Goal: Task Accomplishment & Management: Manage account settings

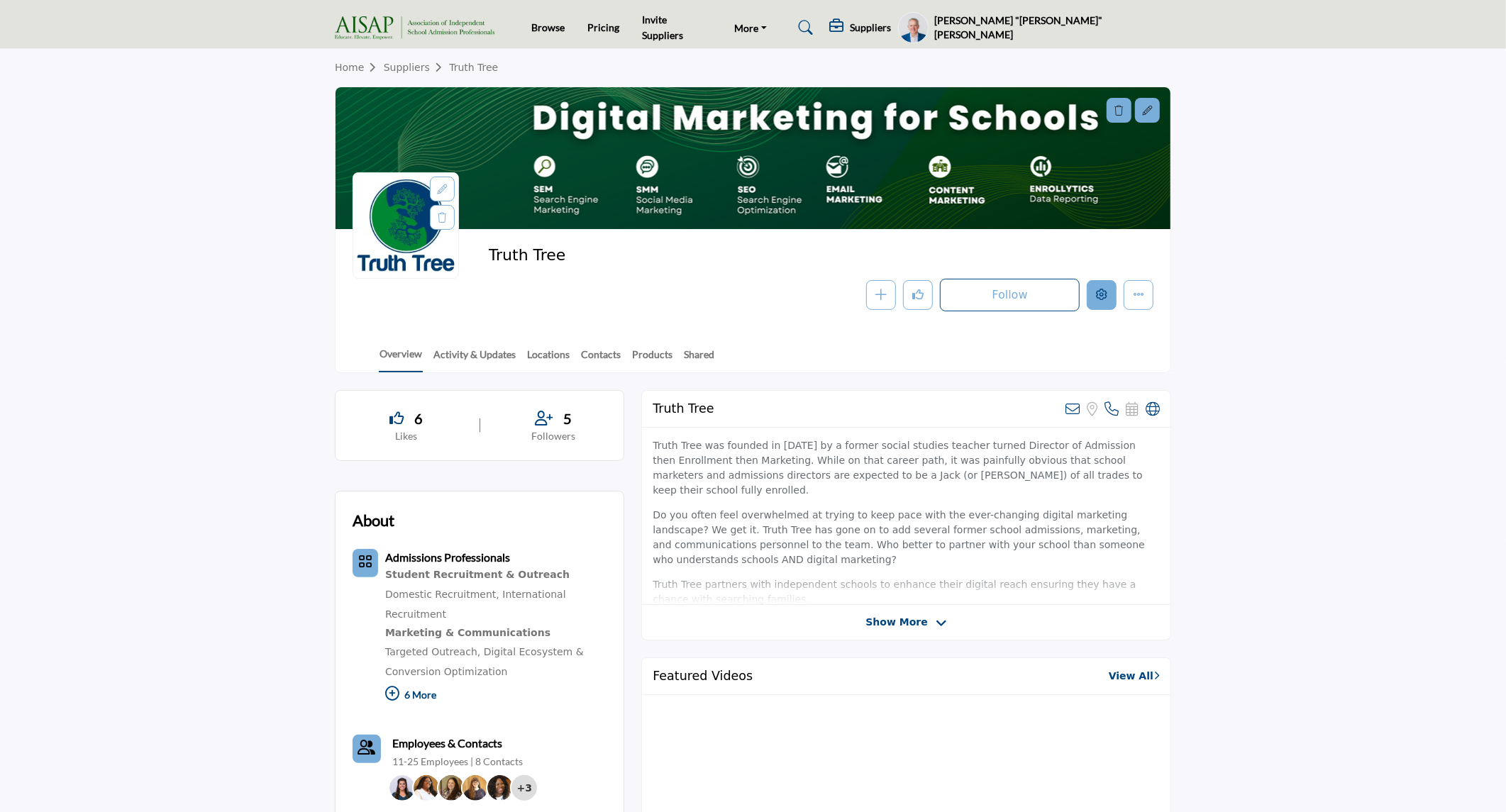
click at [1098, 300] on icon "Edit company" at bounding box center [1101, 294] width 11 height 11
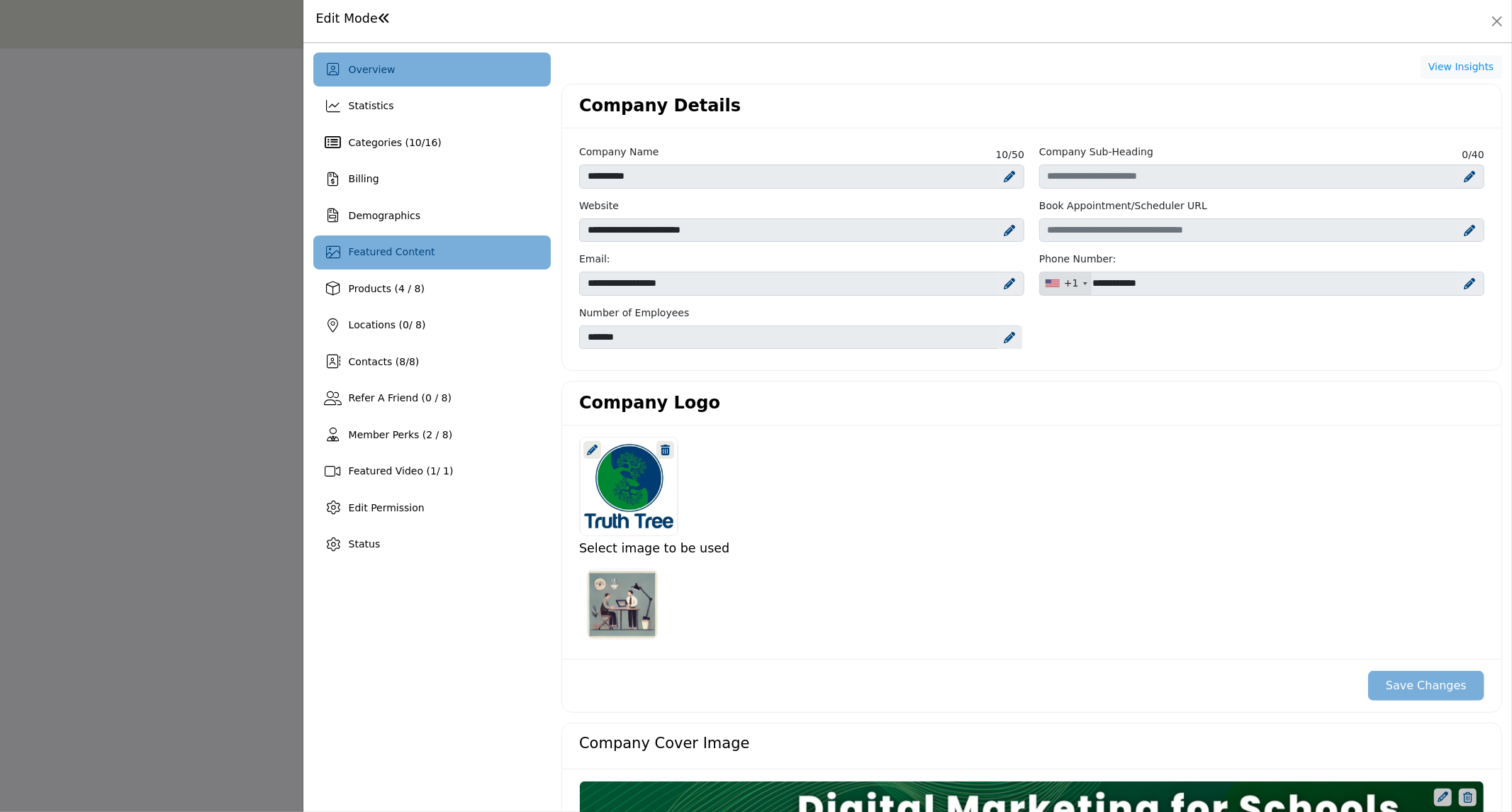
click at [420, 244] on div "Featured Content" at bounding box center [432, 252] width 237 height 34
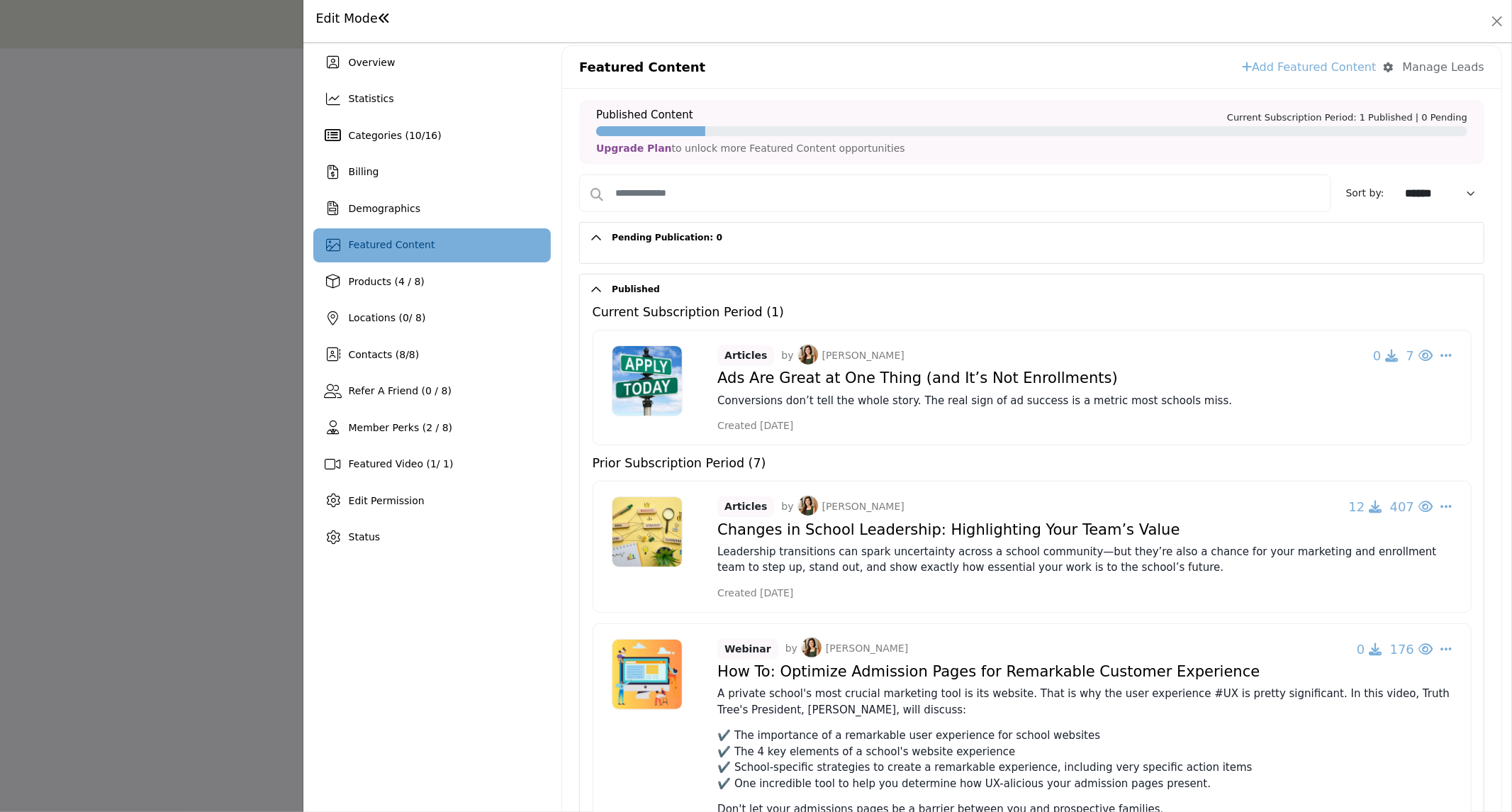
scroll to position [5, 0]
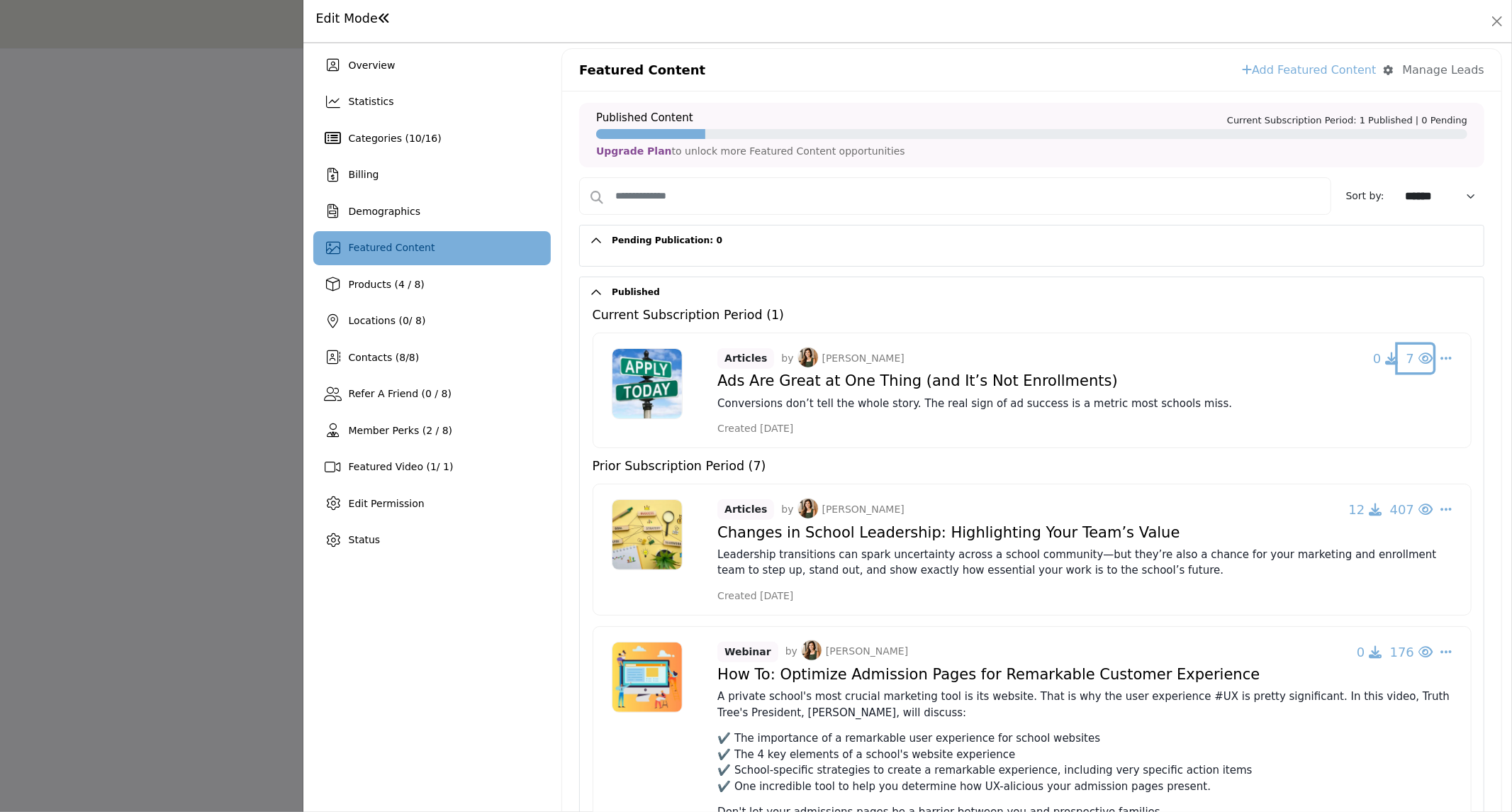
click at [1419, 360] on icon "button" at bounding box center [1425, 357] width 14 height 13
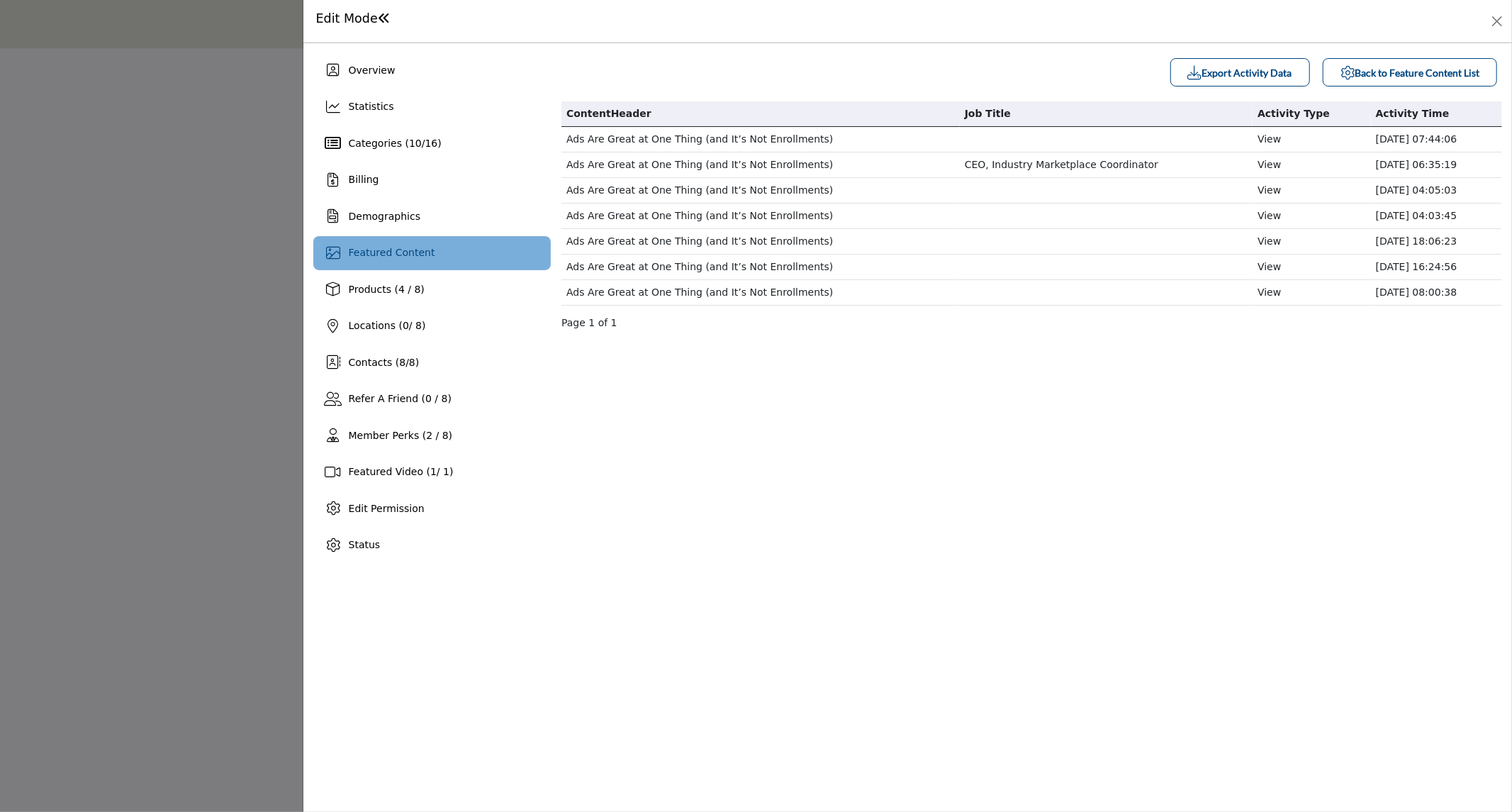
scroll to position [0, 0]
click at [381, 19] on span at bounding box center [384, 18] width 13 height 13
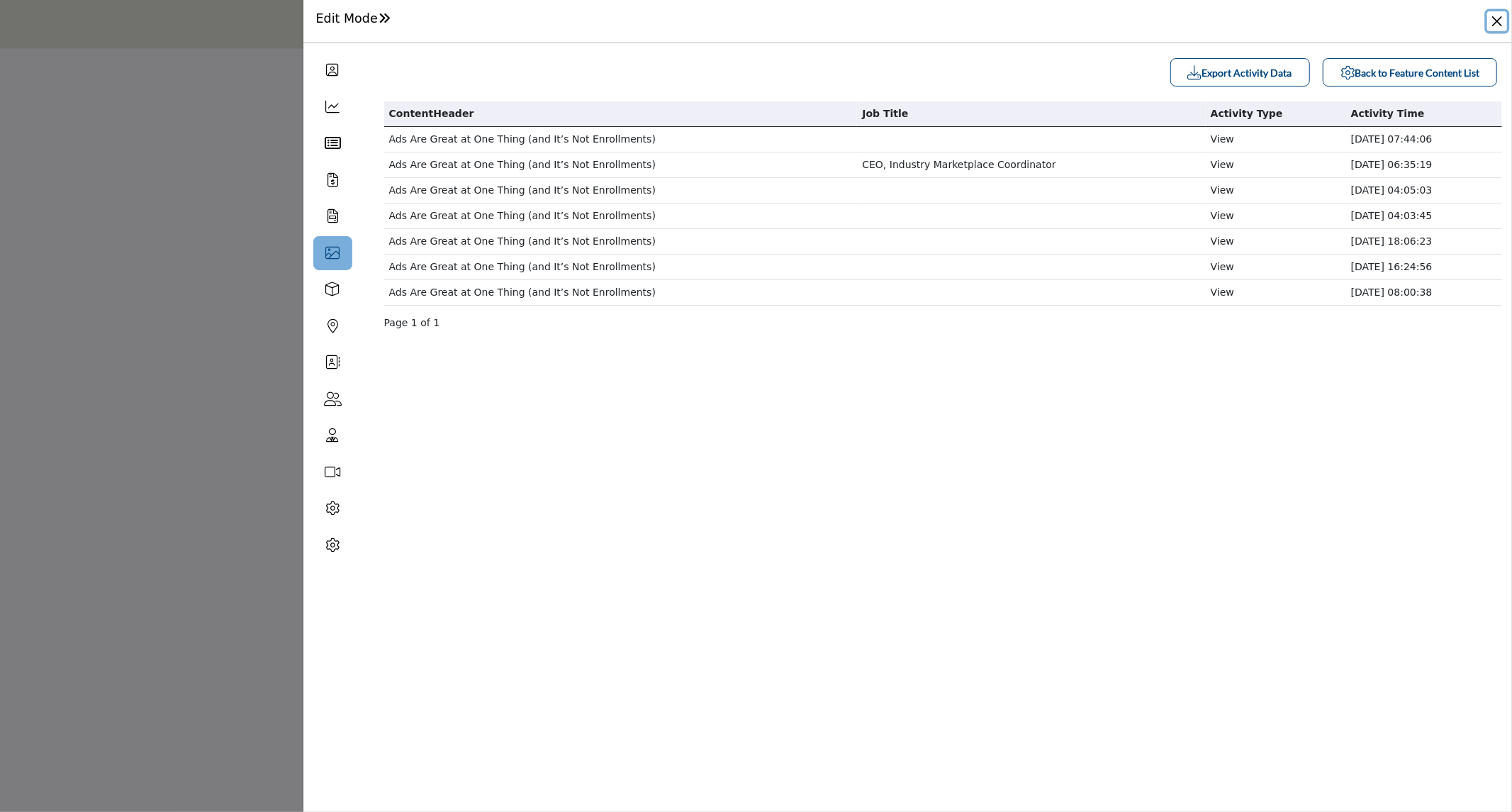
drag, startPoint x: 1494, startPoint y: 26, endPoint x: 1494, endPoint y: 34, distance: 8.0
click at [1494, 27] on button "Close" at bounding box center [1497, 21] width 20 height 20
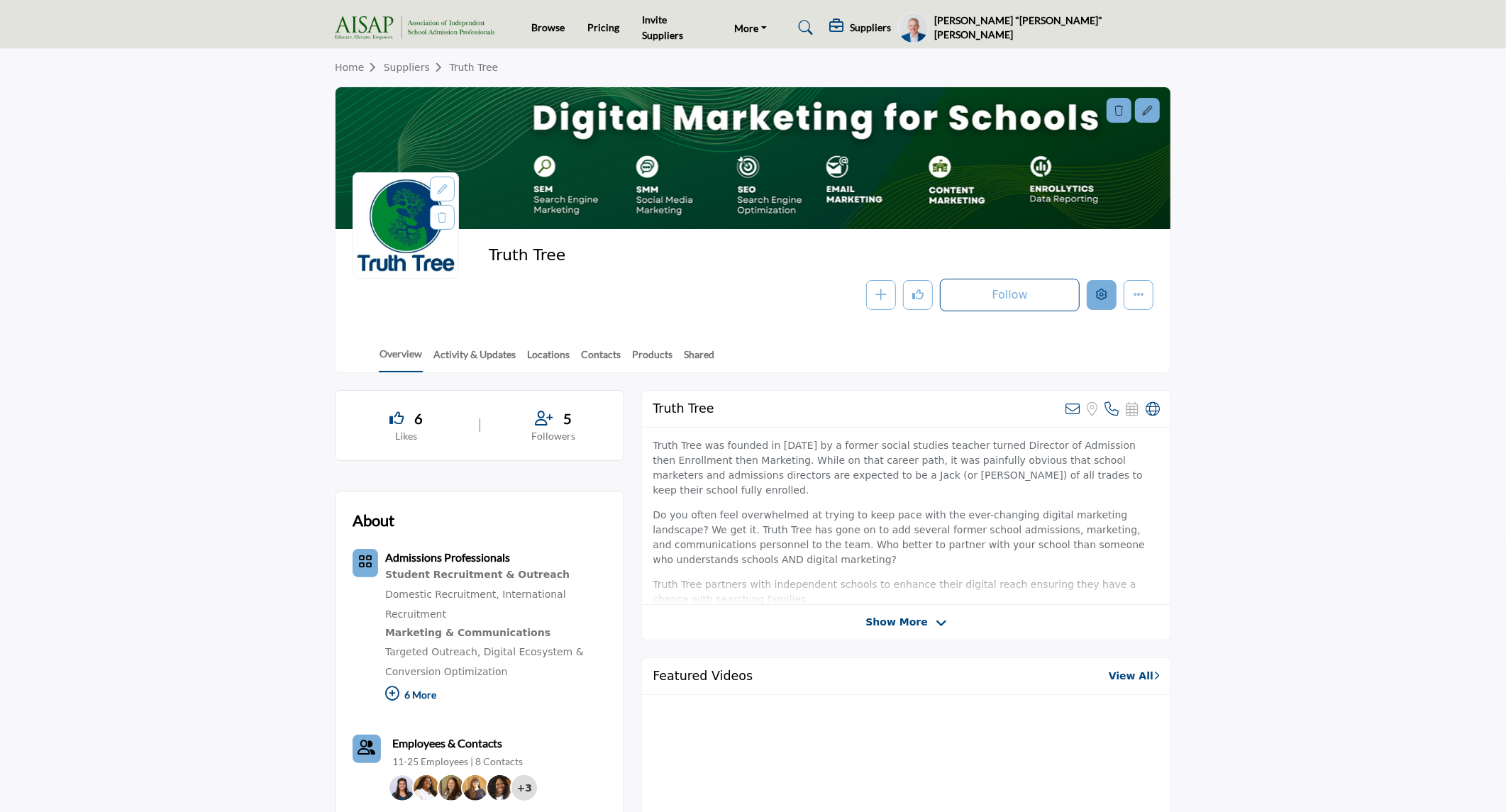
click at [1101, 299] on icon "Edit company" at bounding box center [1101, 294] width 11 height 11
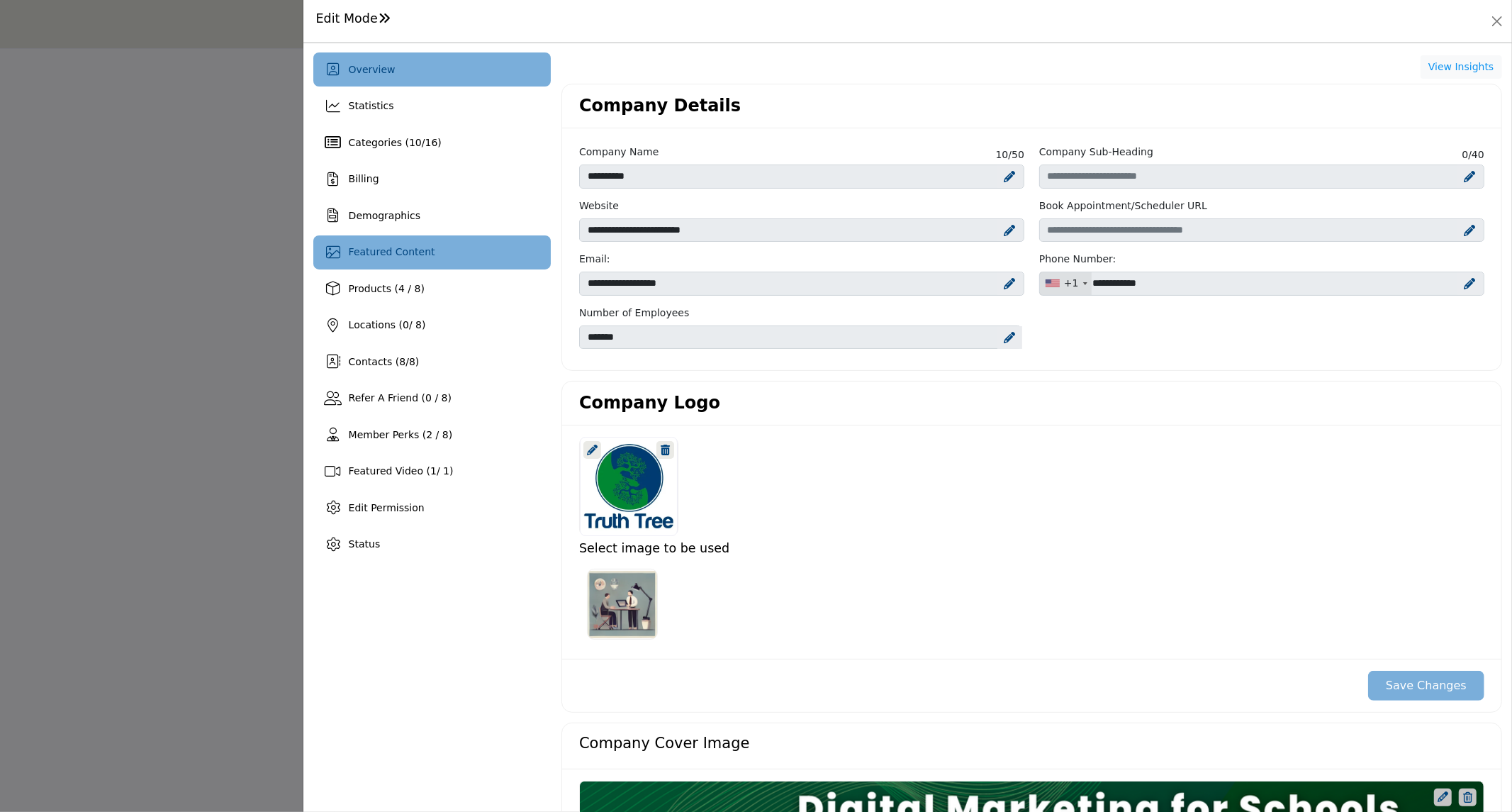
click at [415, 253] on span "Featured Content" at bounding box center [392, 251] width 87 height 11
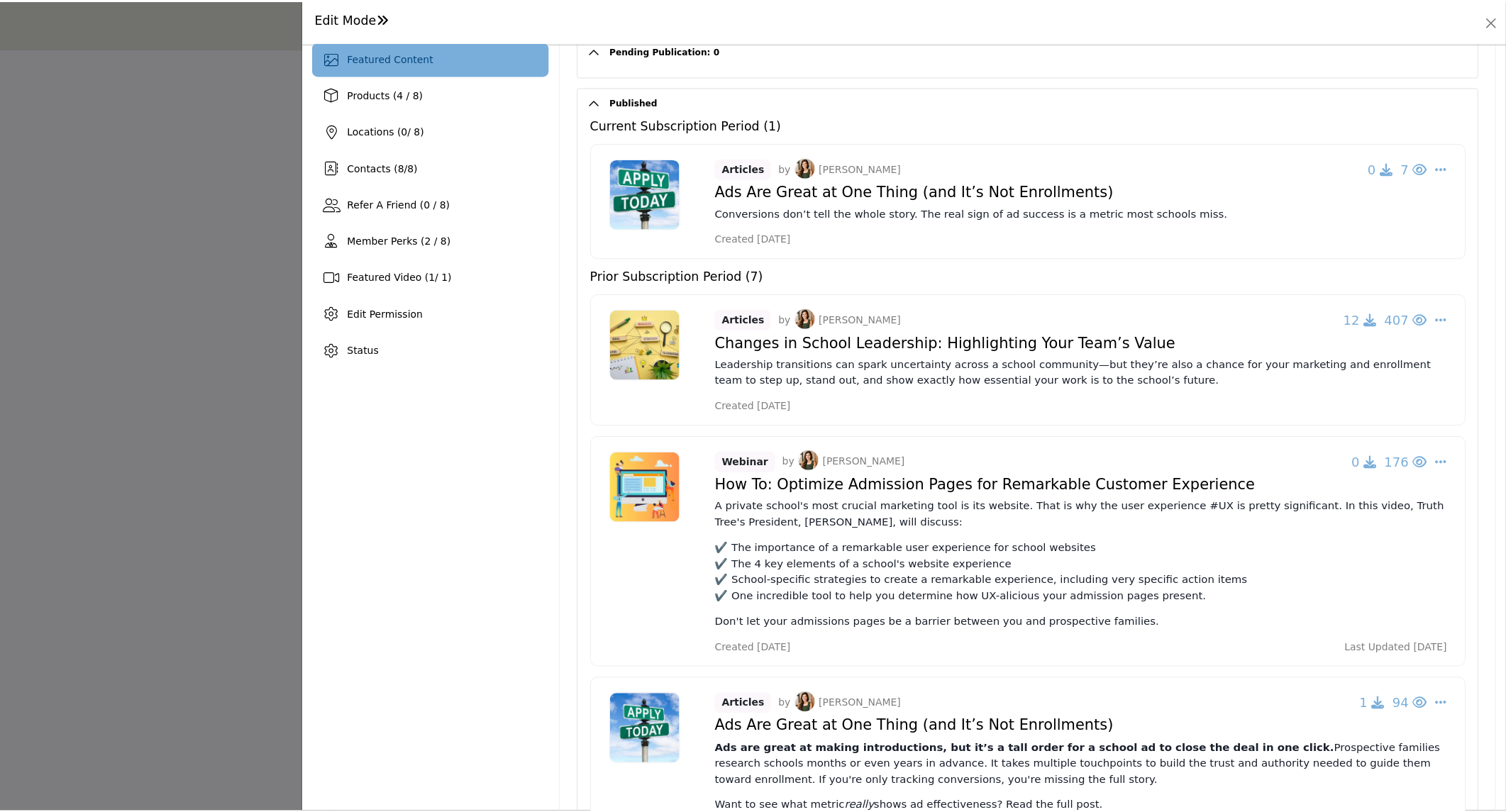
scroll to position [78, 0]
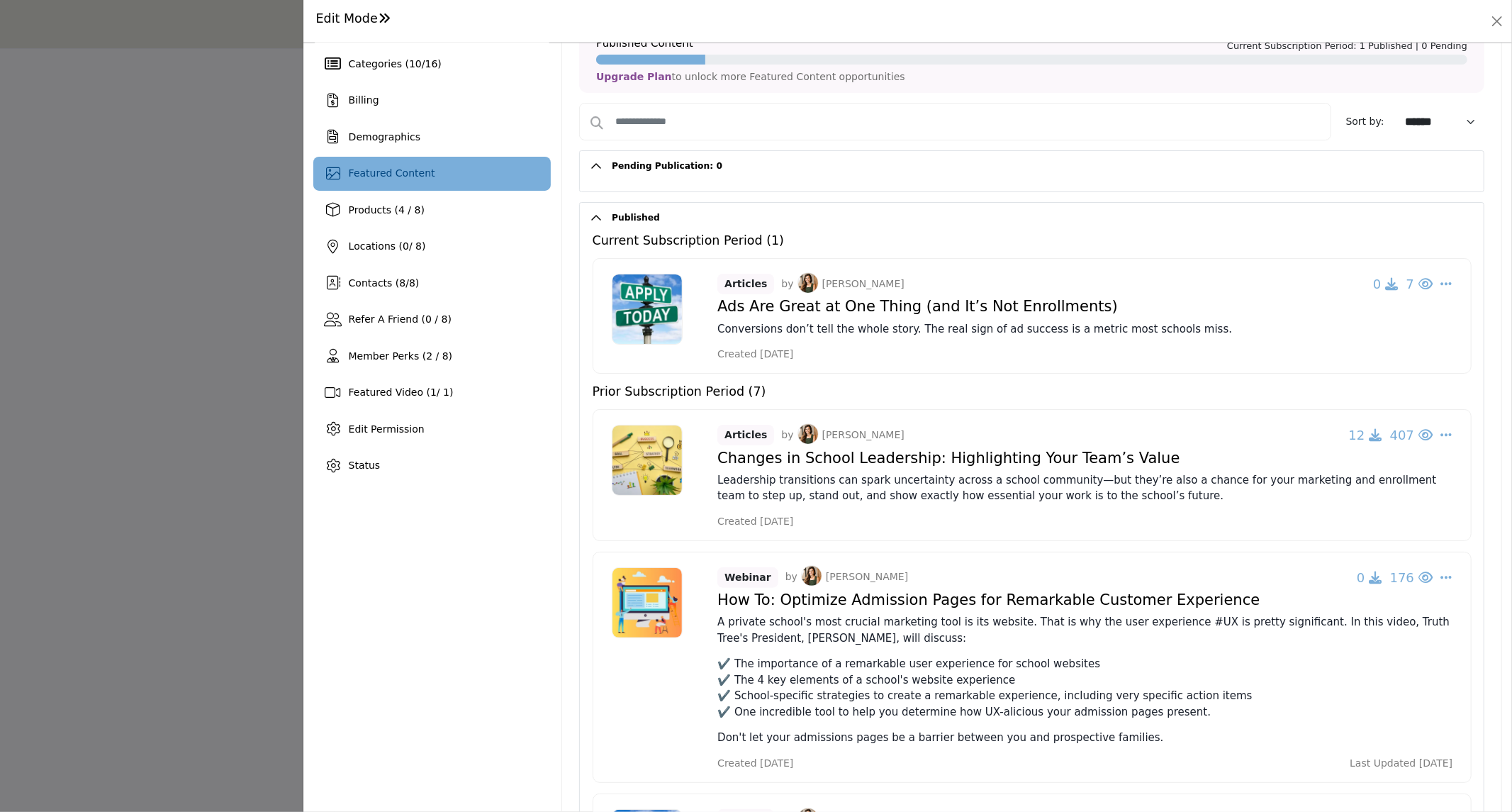
click at [97, 388] on div at bounding box center [756, 406] width 1512 height 812
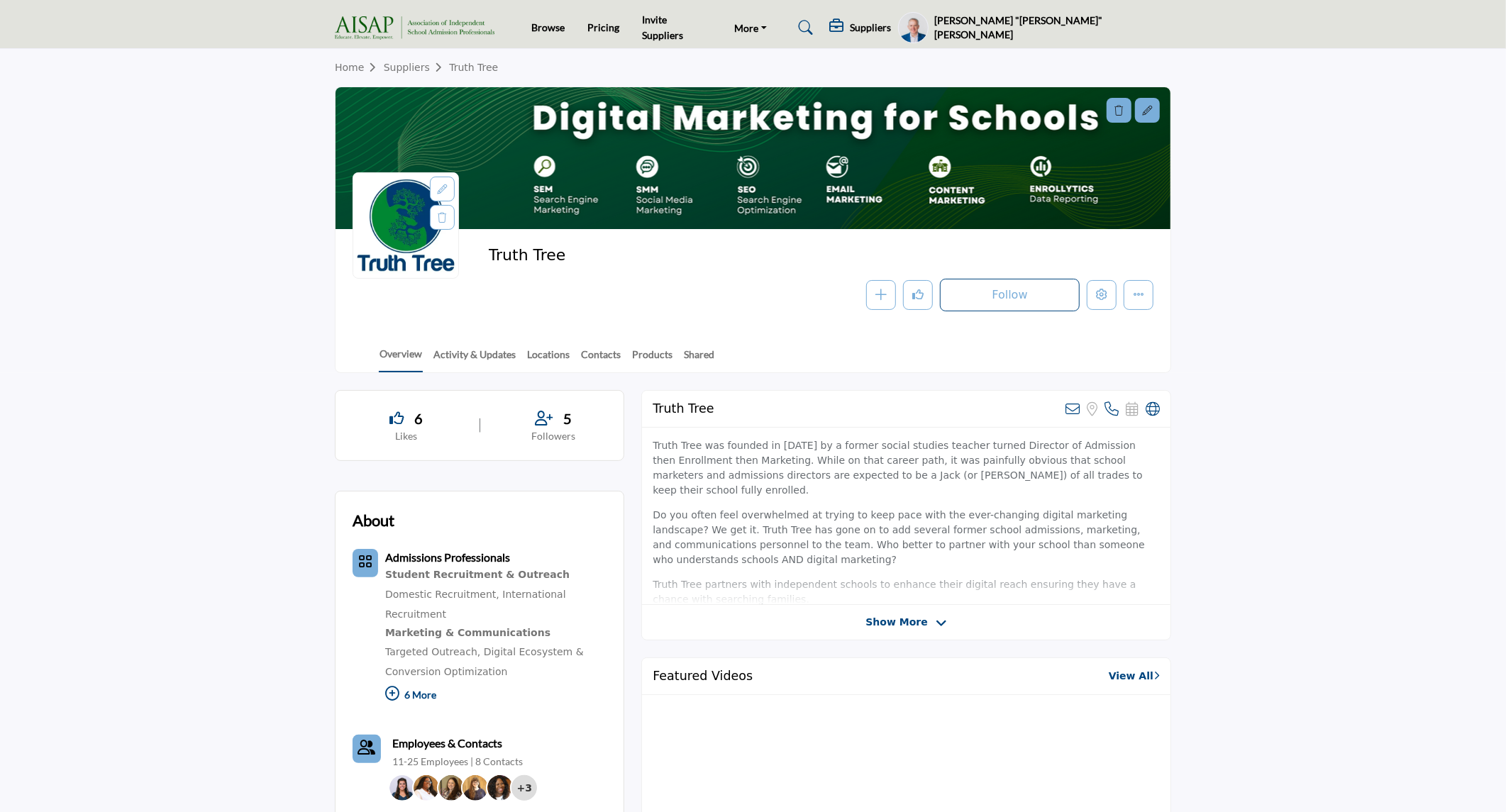
click at [1124, 26] on h5 "[PERSON_NAME] "[PERSON_NAME]" [PERSON_NAME]" at bounding box center [1053, 27] width 237 height 28
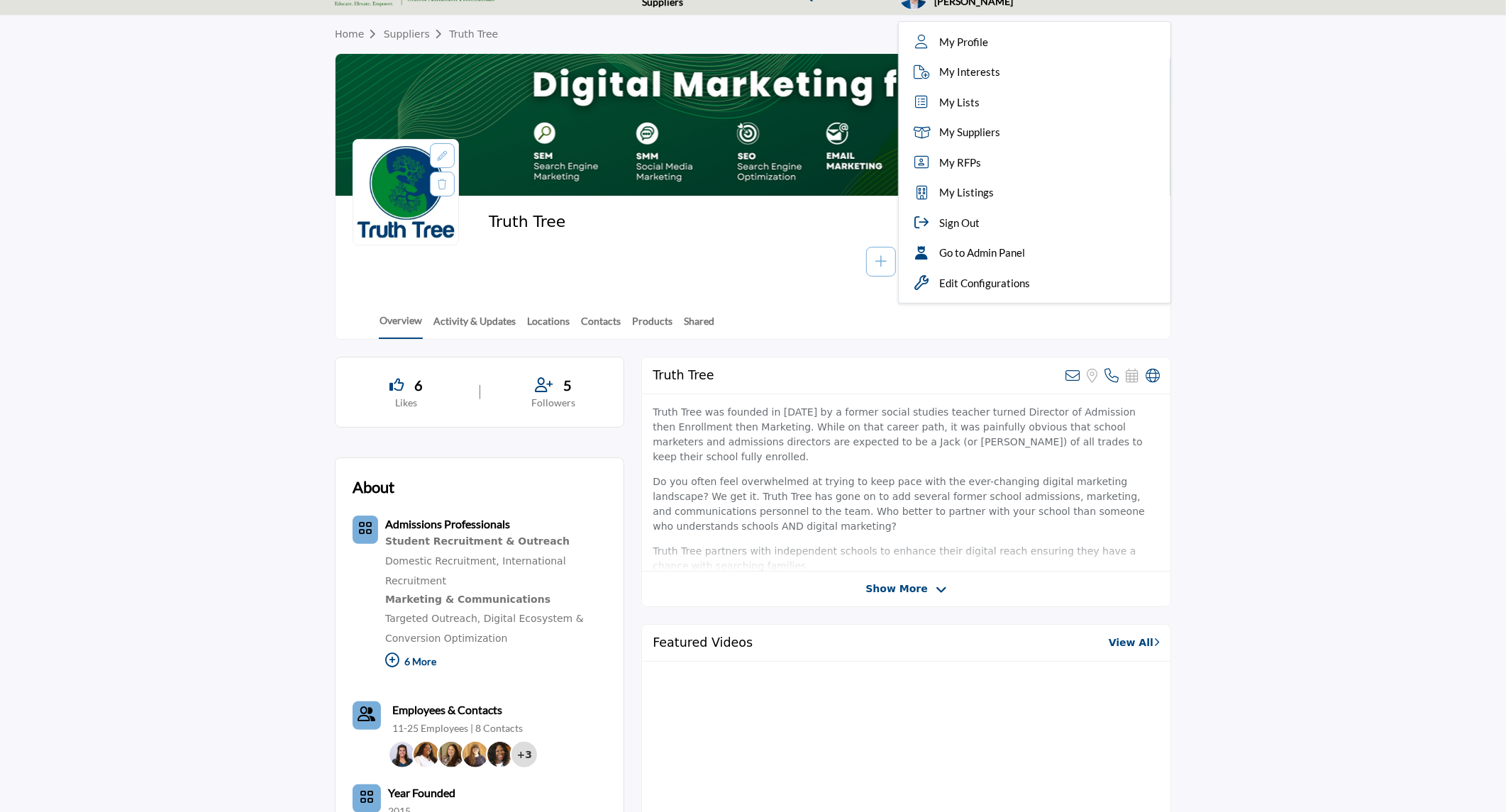
scroll to position [51, 0]
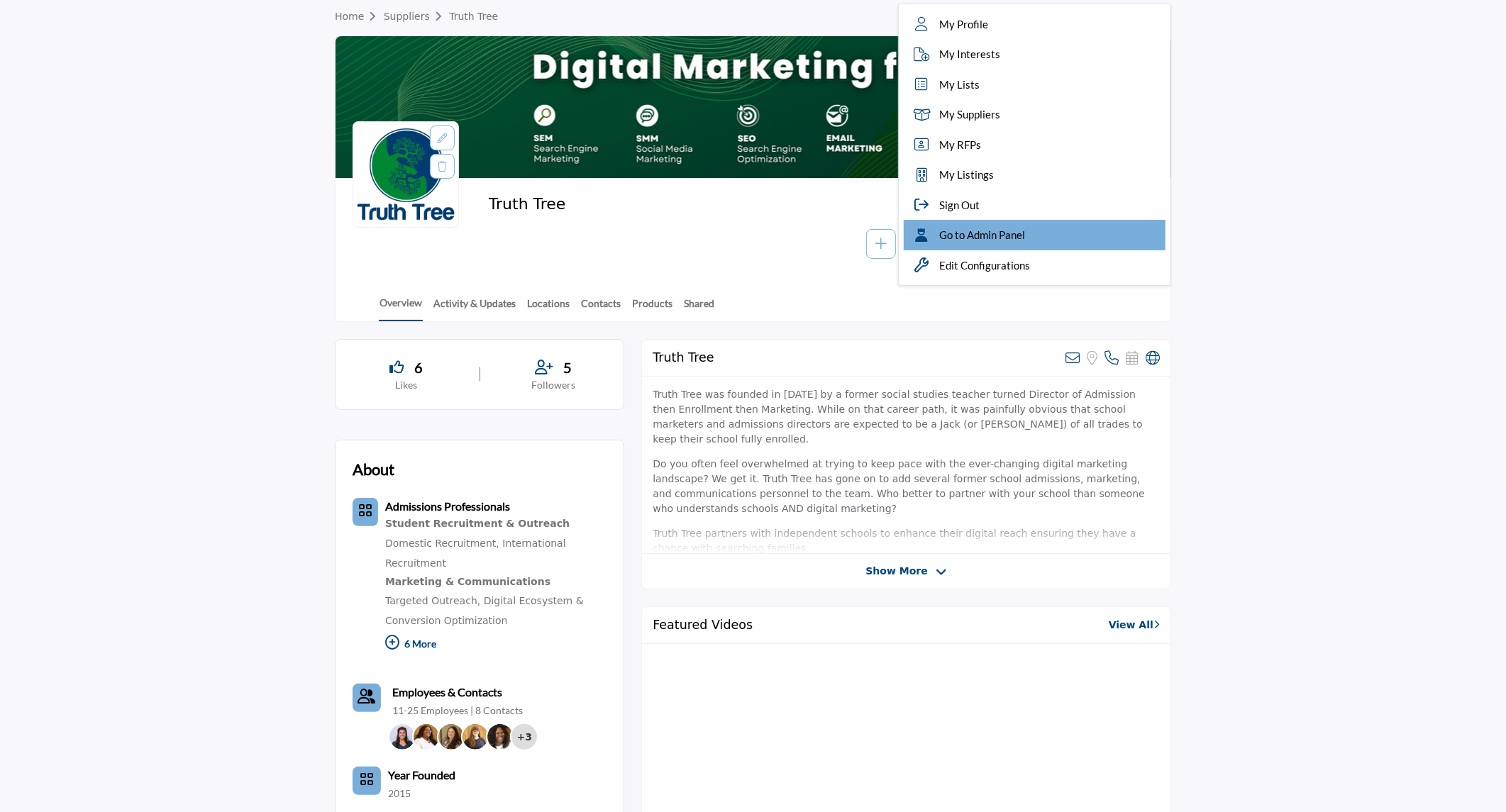
click at [1025, 240] on span "Go to Admin Panel" at bounding box center [982, 235] width 86 height 17
